Goal: Contribute content

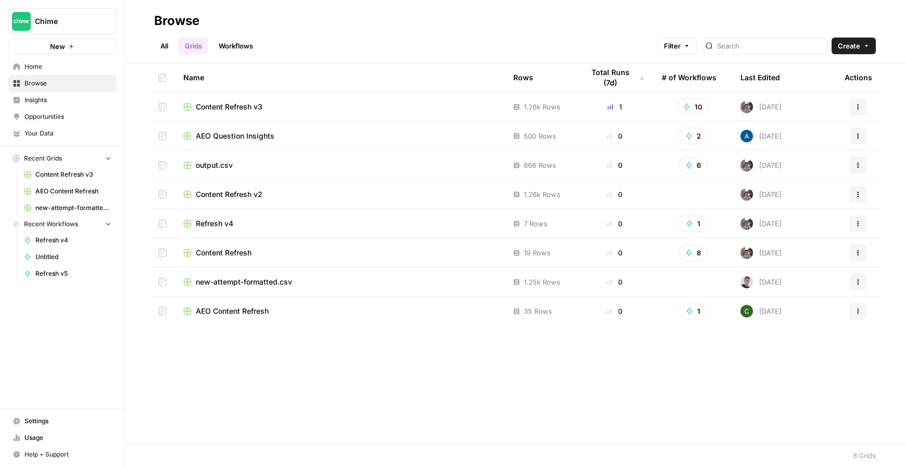
click at [322, 107] on div "Content Refresh v3" at bounding box center [340, 107] width 314 height 10
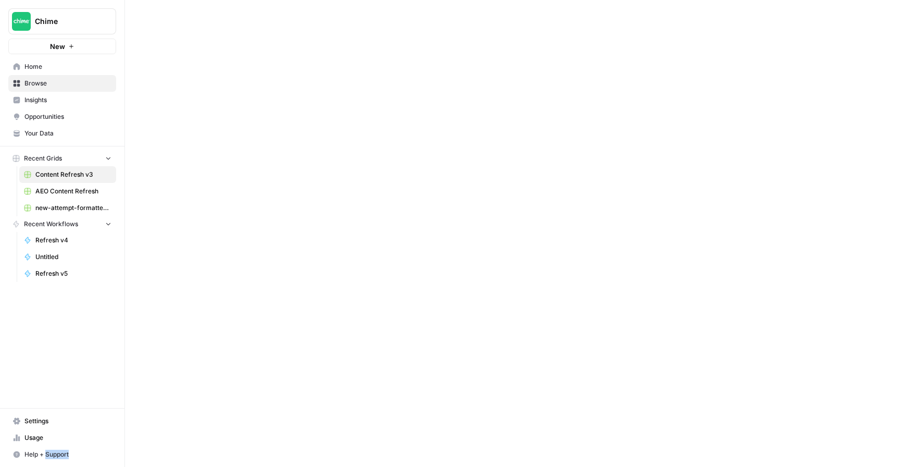
click at [322, 107] on div at bounding box center [515, 233] width 780 height 467
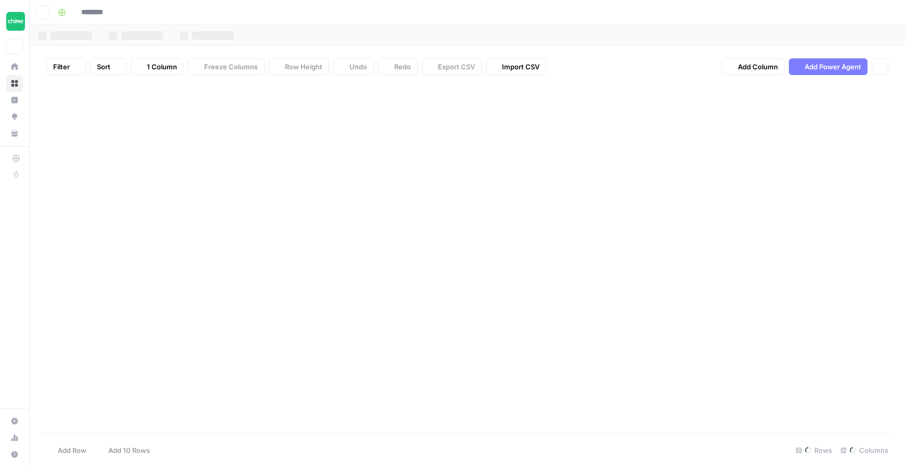
type input "**********"
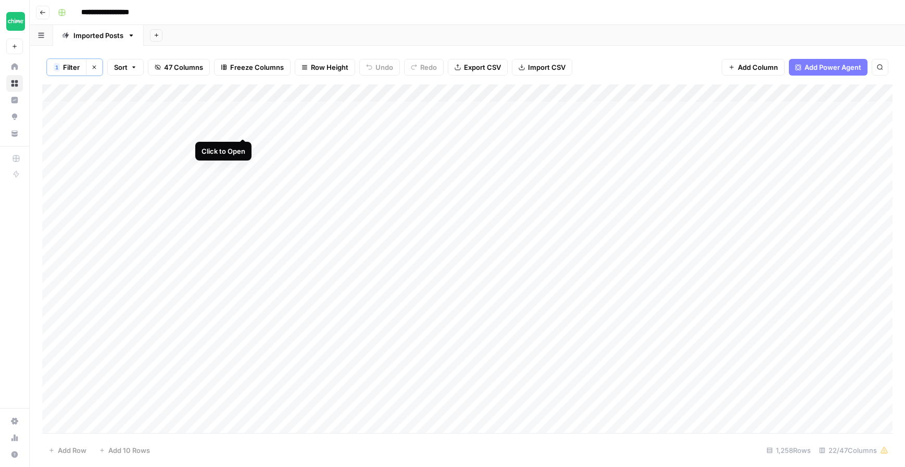
click at [242, 126] on div "Add Column" at bounding box center [467, 258] width 851 height 348
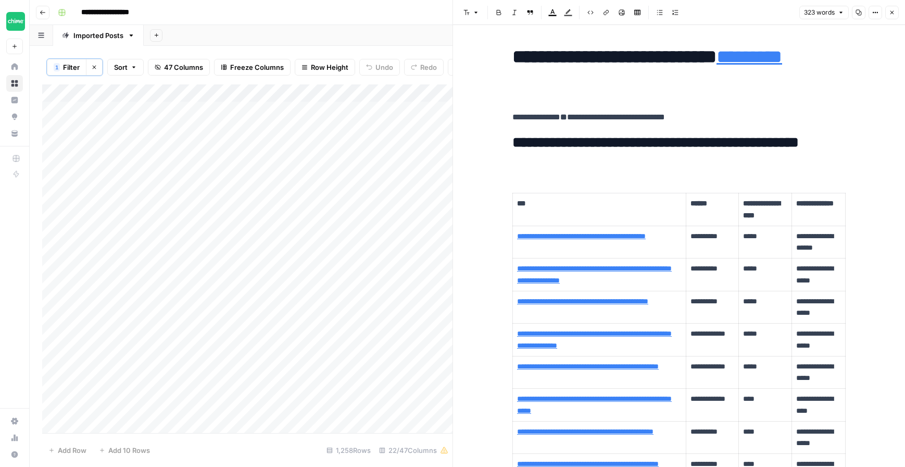
click at [219, 144] on div "Add Column" at bounding box center [247, 258] width 410 height 348
click at [239, 145] on div "Add Column" at bounding box center [247, 258] width 410 height 348
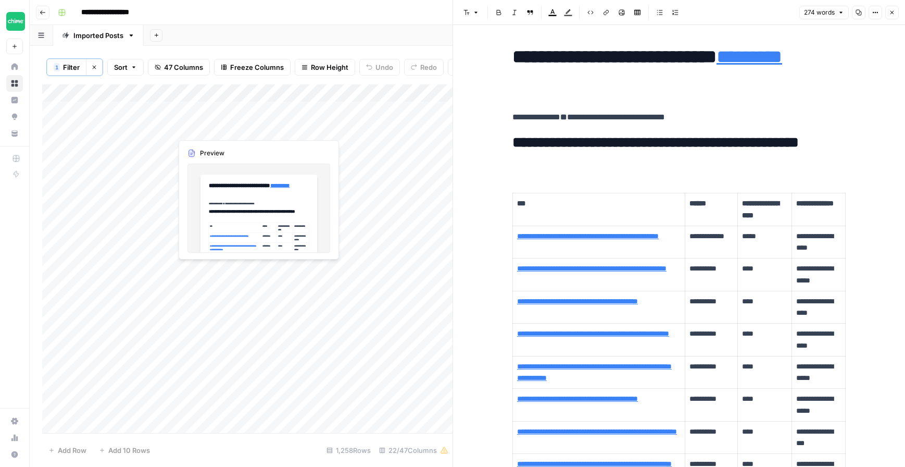
click at [227, 126] on div "Add Column" at bounding box center [247, 258] width 410 height 348
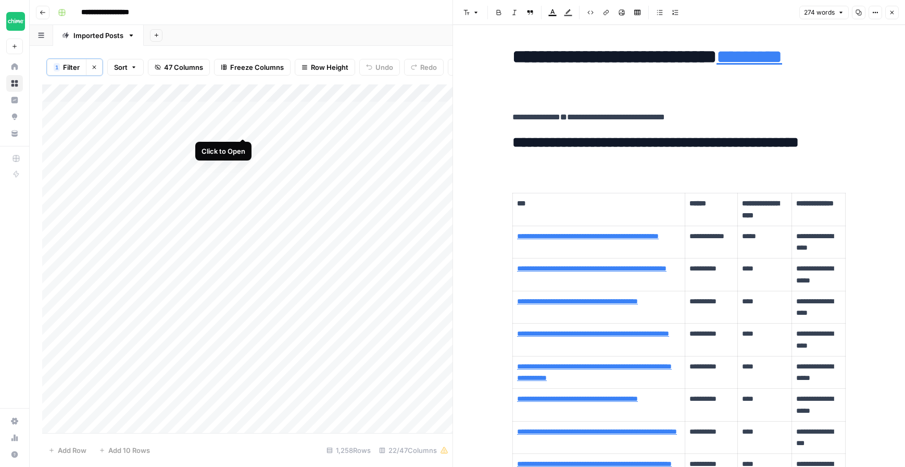
click at [243, 127] on div "Add Column" at bounding box center [247, 258] width 410 height 348
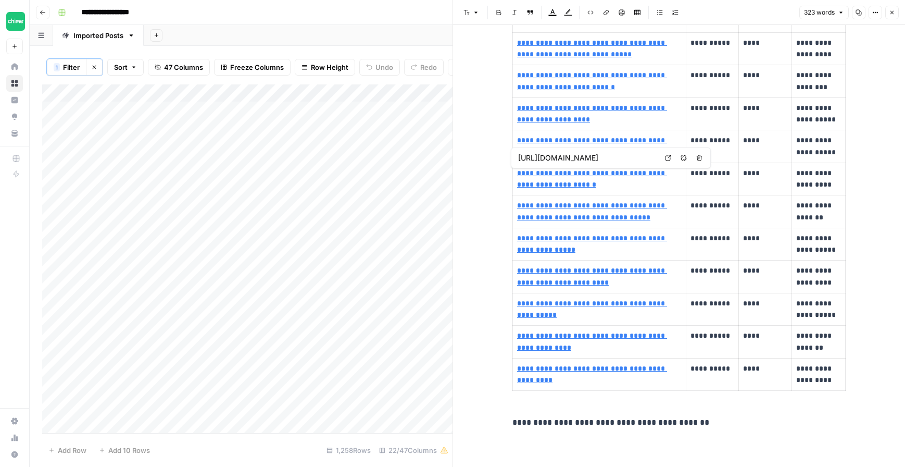
click at [124, 180] on div "Add Column" at bounding box center [247, 258] width 410 height 348
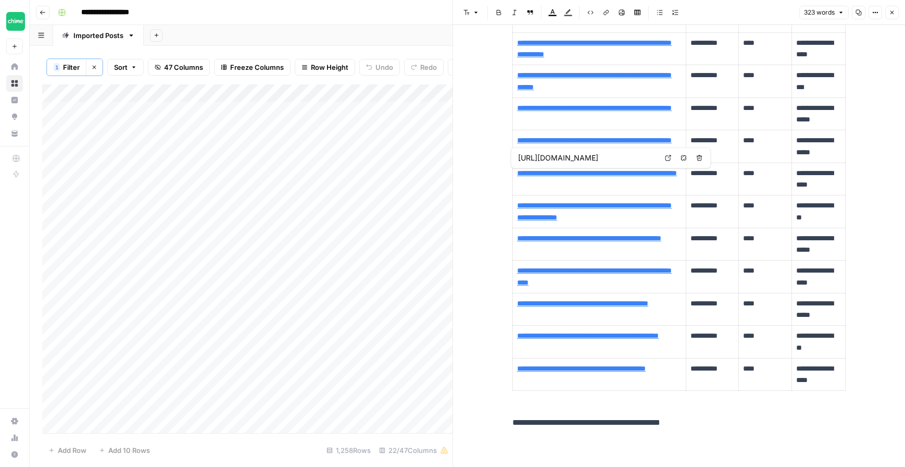
type input "https://www.chime.com/blog/what-is-a-cash-advance/"
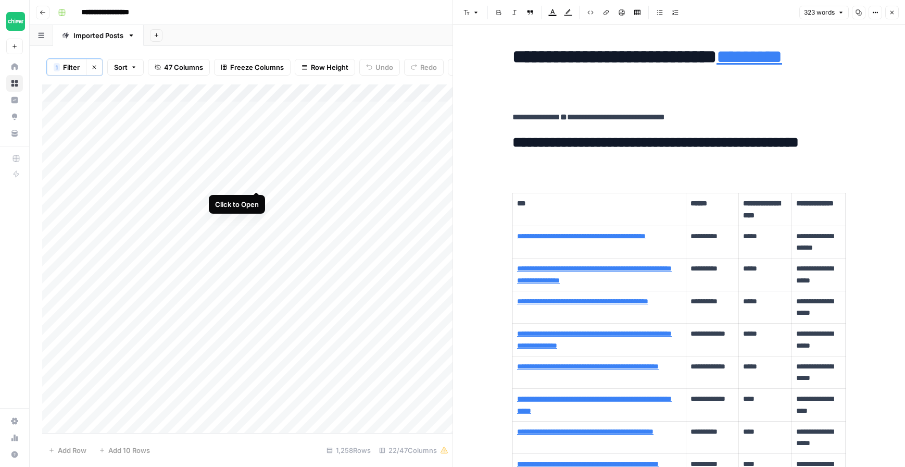
click at [254, 180] on div "Add Column" at bounding box center [247, 258] width 410 height 348
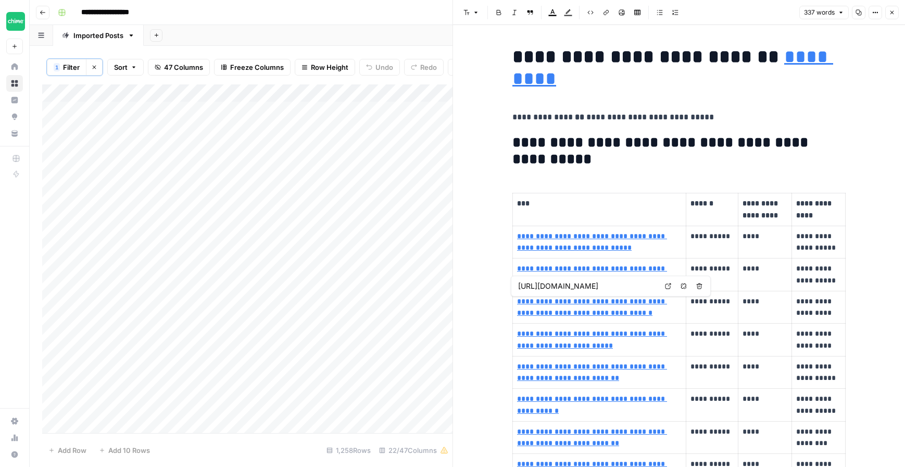
type input "[URL][DOMAIN_NAME]"
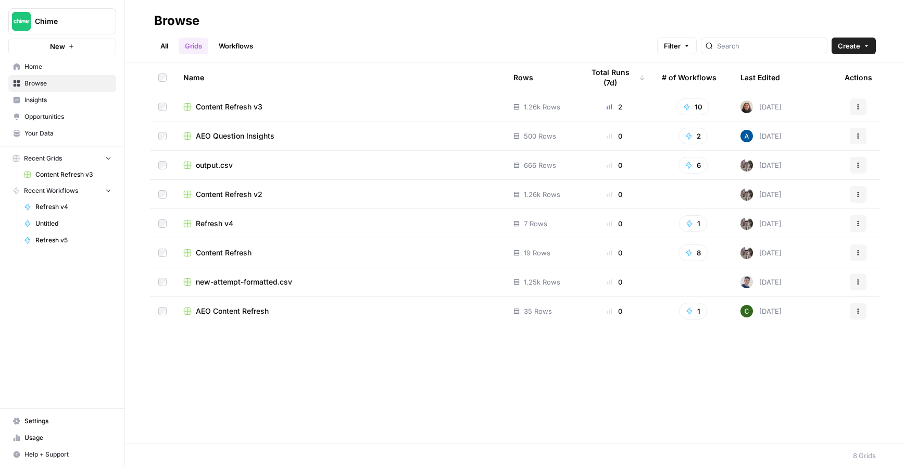
click at [254, 110] on span "Content Refresh v3" at bounding box center [229, 107] width 67 height 10
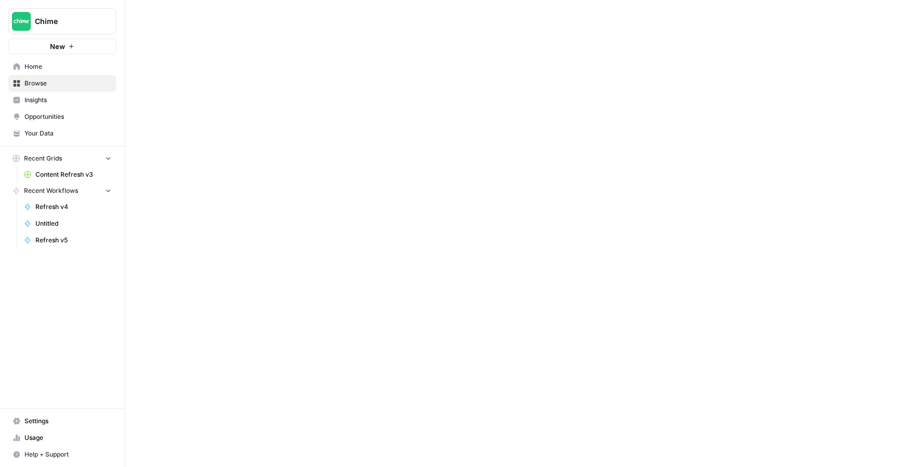
click at [254, 110] on div at bounding box center [515, 233] width 780 height 467
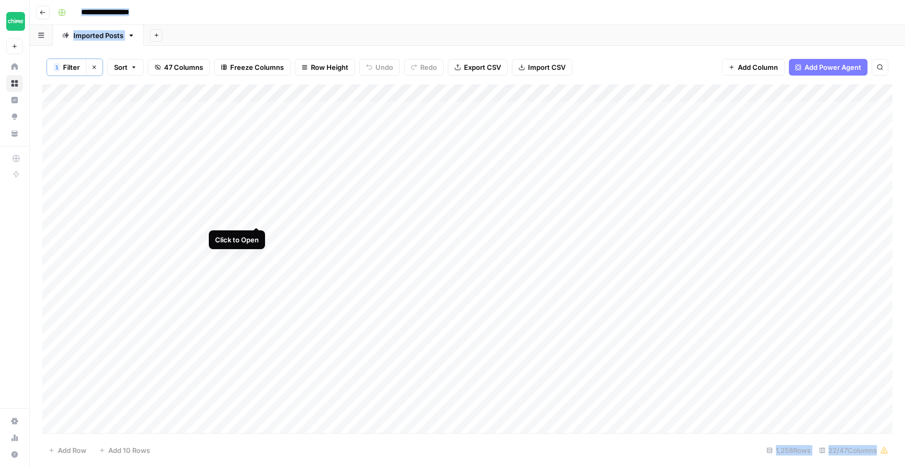
click at [251, 216] on div "Add Column" at bounding box center [467, 258] width 851 height 348
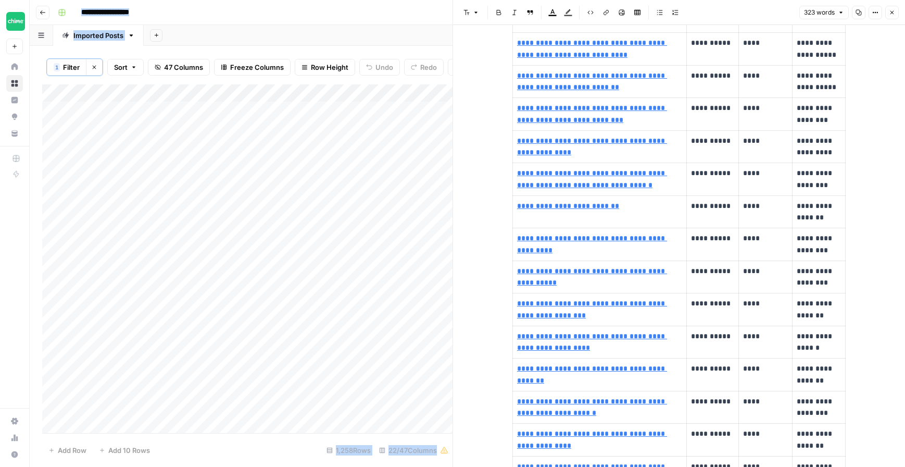
scroll to position [1170, 0]
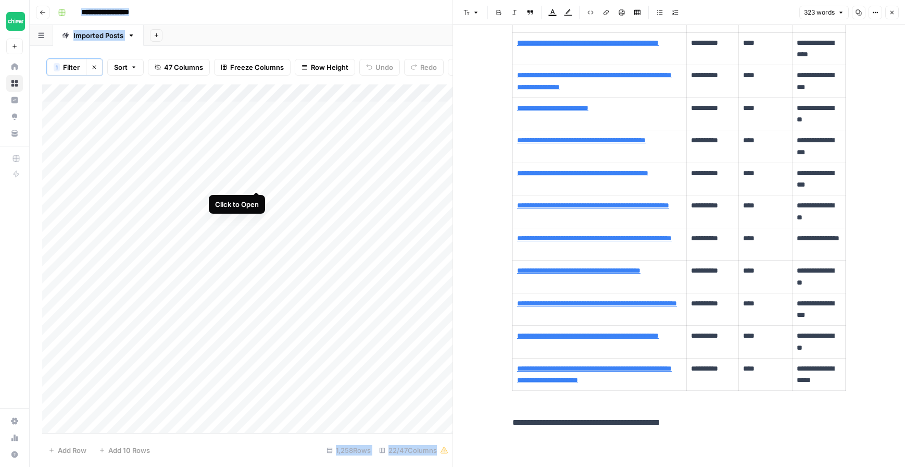
click at [259, 181] on div "Add Column" at bounding box center [247, 258] width 410 height 348
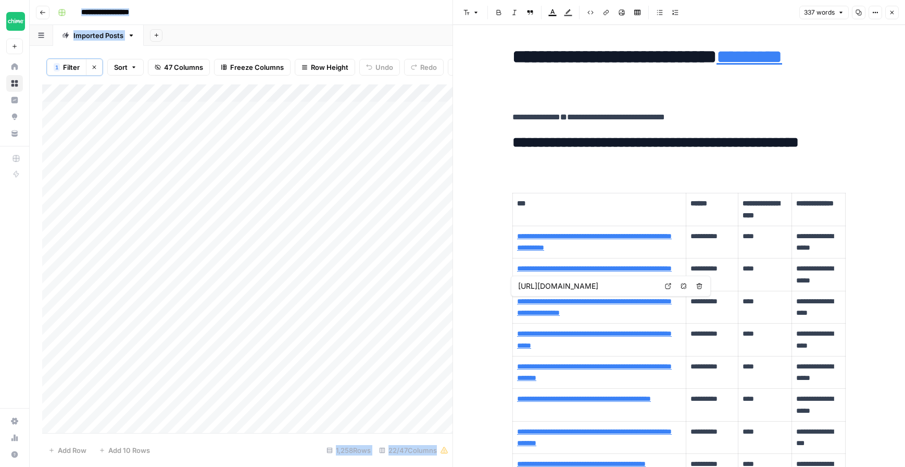
type input "[URL][DOMAIN_NAME]"
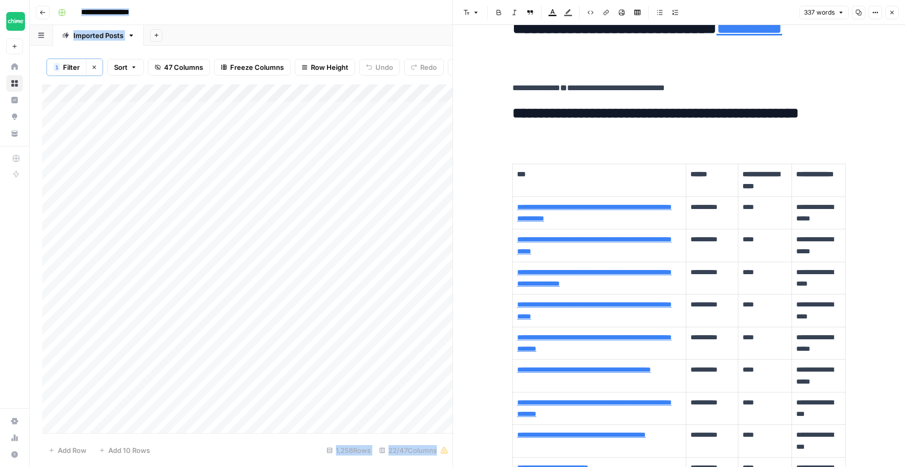
scroll to position [21, 0]
